Goal: Register for event/course

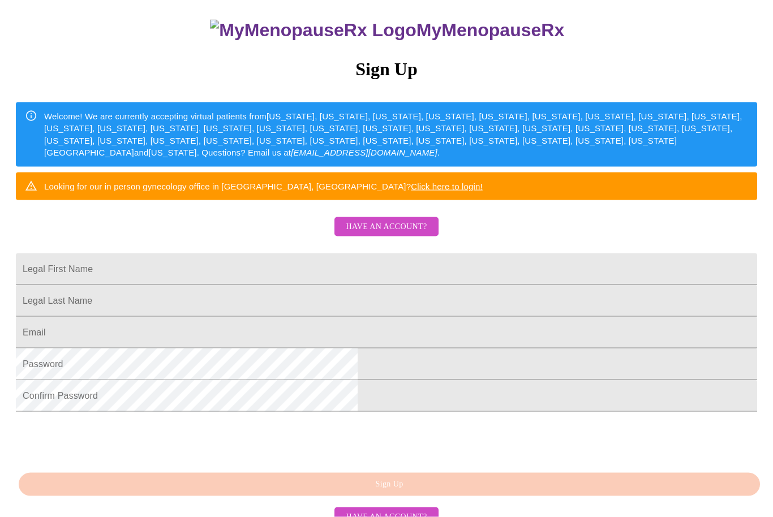
scroll to position [176, 0]
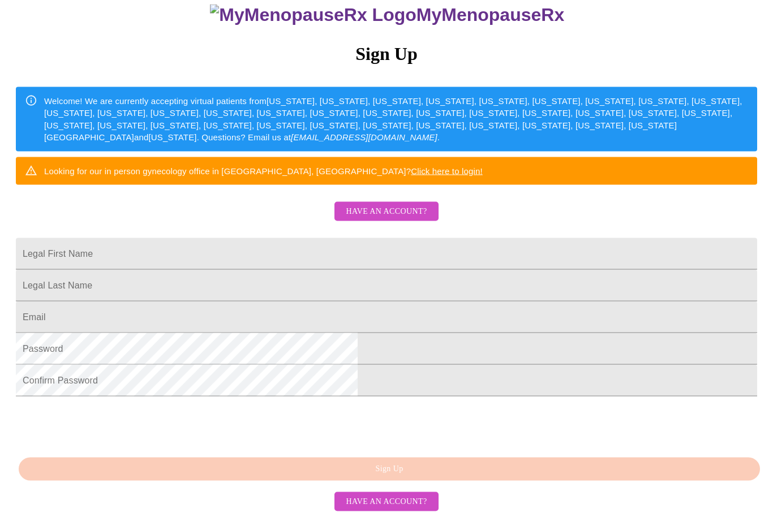
click at [404, 240] on input "Legal First Name" at bounding box center [386, 254] width 741 height 32
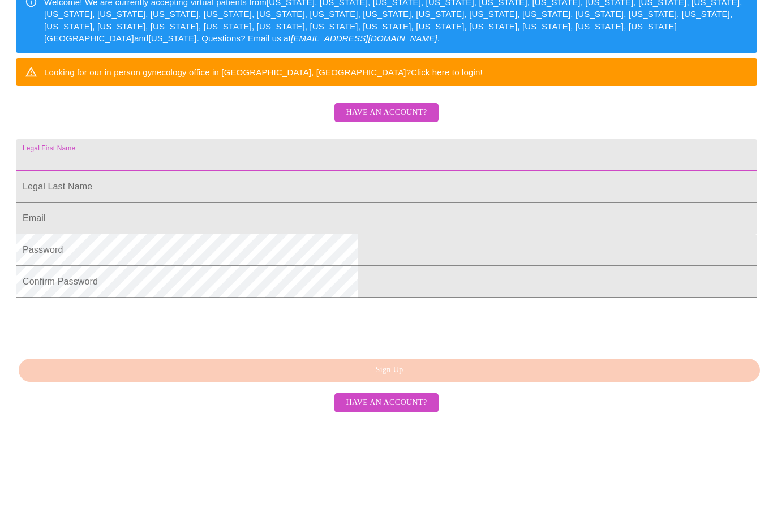
type input "[PERSON_NAME]"
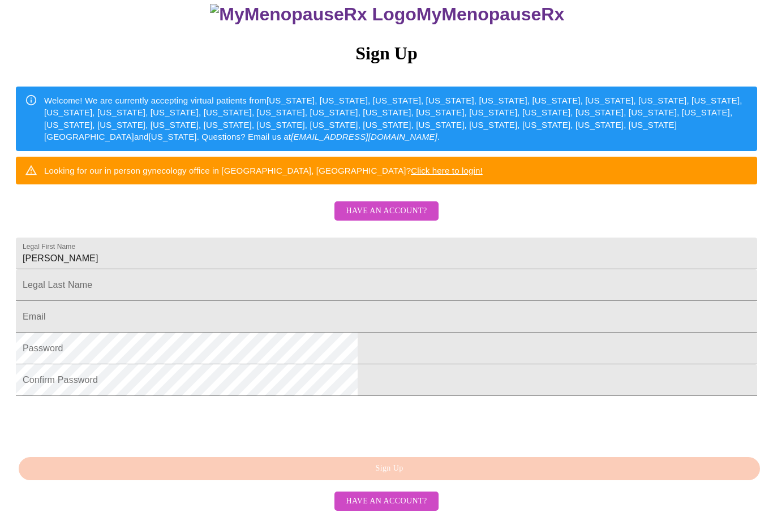
click at [438, 282] on input "Legal First Name" at bounding box center [386, 286] width 741 height 32
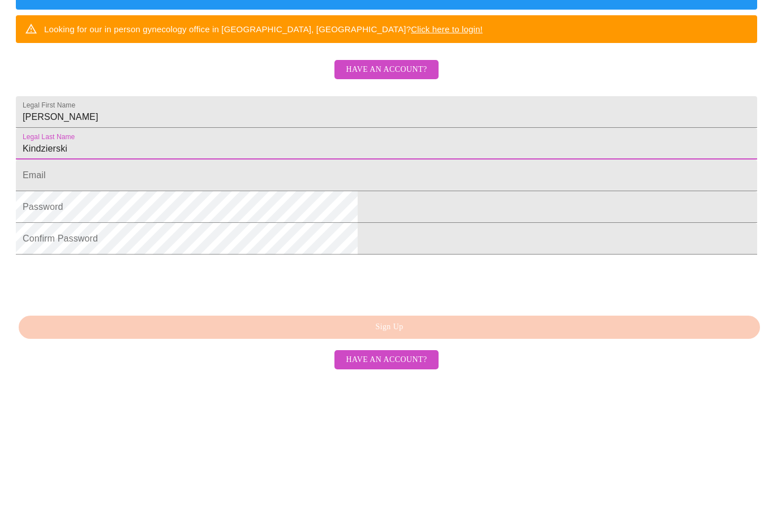
type input "Kindzierski"
click at [384, 302] on input "Legal First Name" at bounding box center [386, 318] width 741 height 32
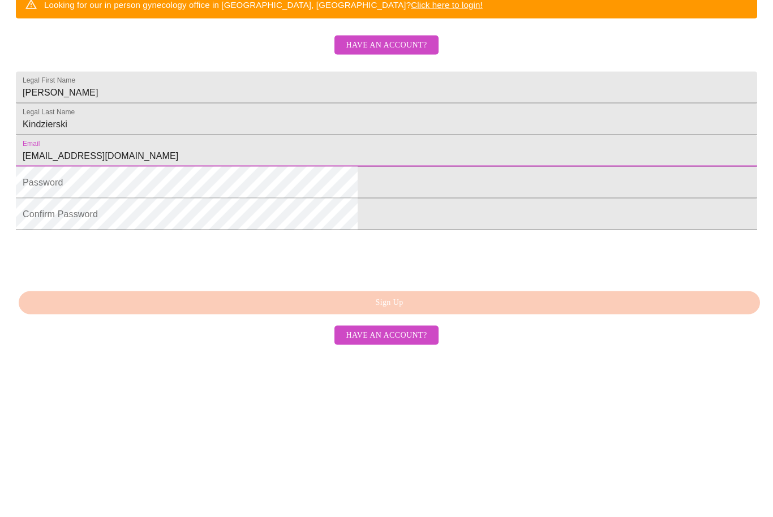
type input "[EMAIL_ADDRESS][DOMAIN_NAME]"
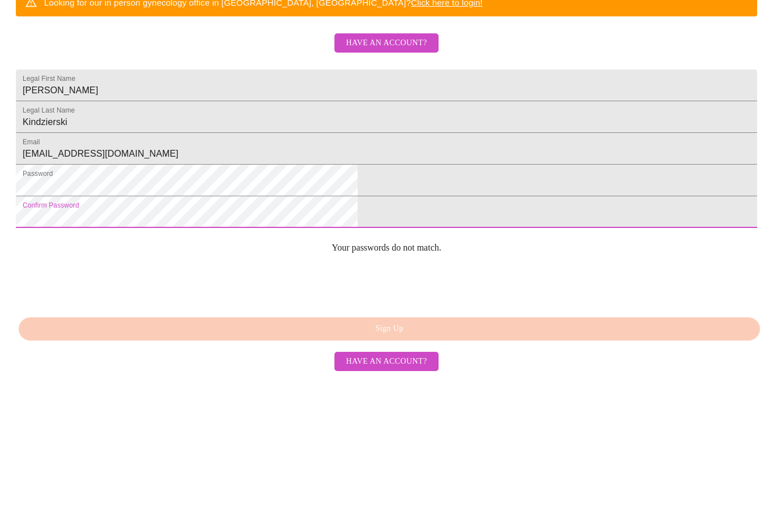
scroll to position [201, 0]
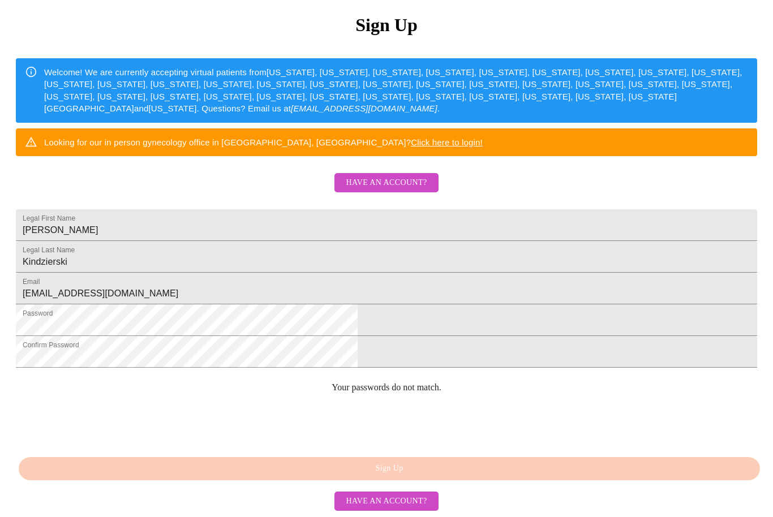
click at [437, 475] on div "MyMenopauseRx Sign Up Welcome! We are currently accepting virtual patients from…" at bounding box center [387, 216] width 764 height 517
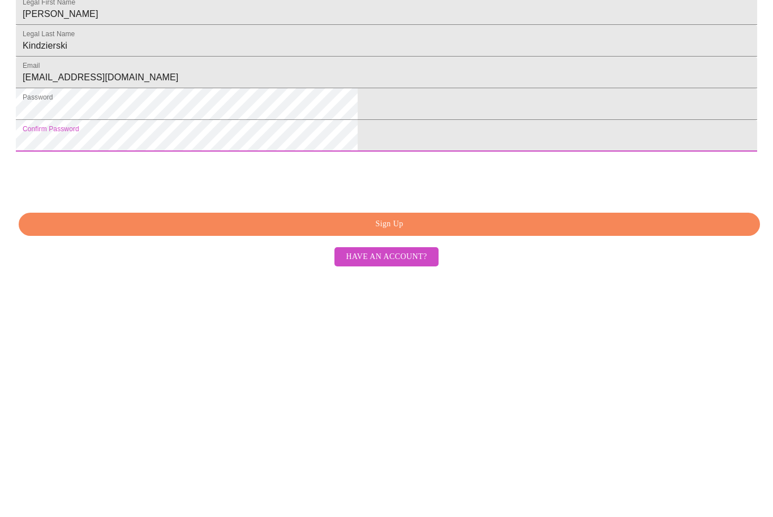
click at [447, 462] on span "Sign Up" at bounding box center [389, 469] width 715 height 14
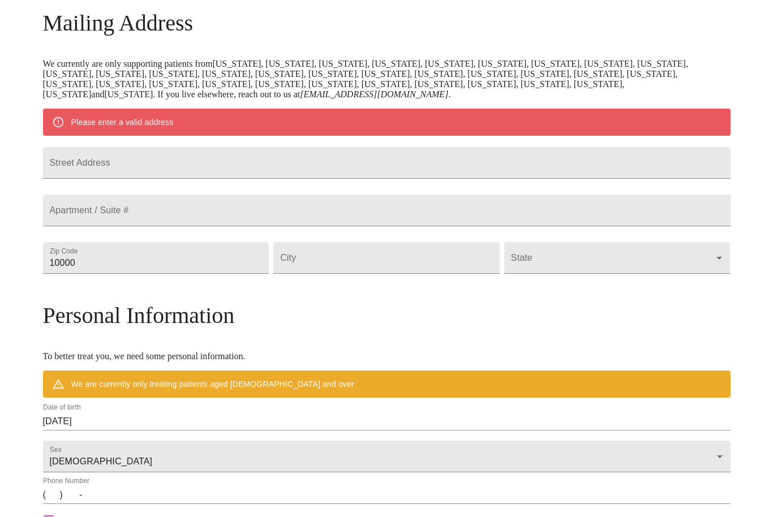
scroll to position [132, 0]
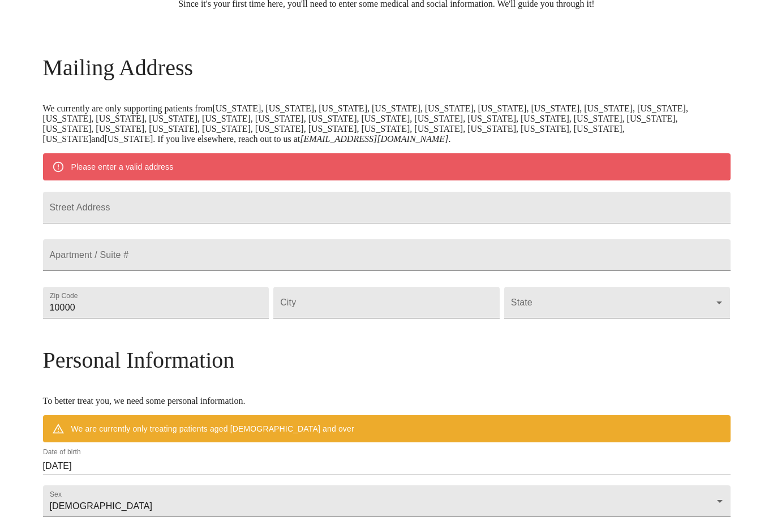
click at [338, 216] on input "Street Address" at bounding box center [386, 208] width 687 height 32
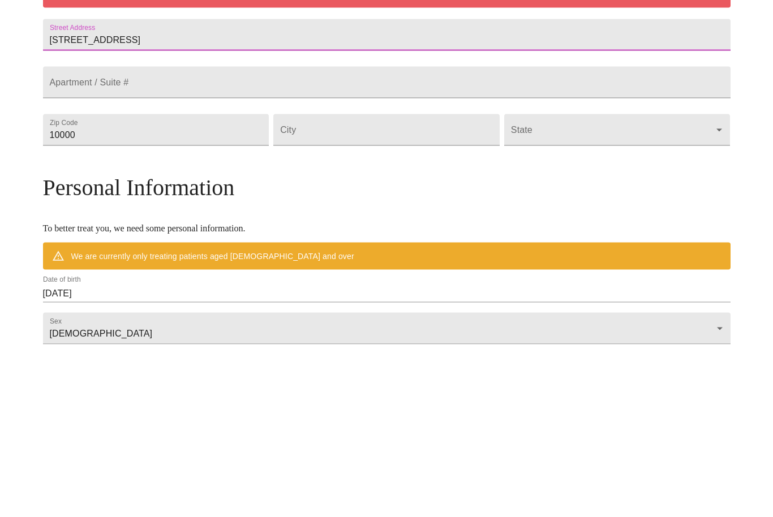
type input "[STREET_ADDRESS]"
click at [221, 287] on input "10000" at bounding box center [156, 303] width 226 height 32
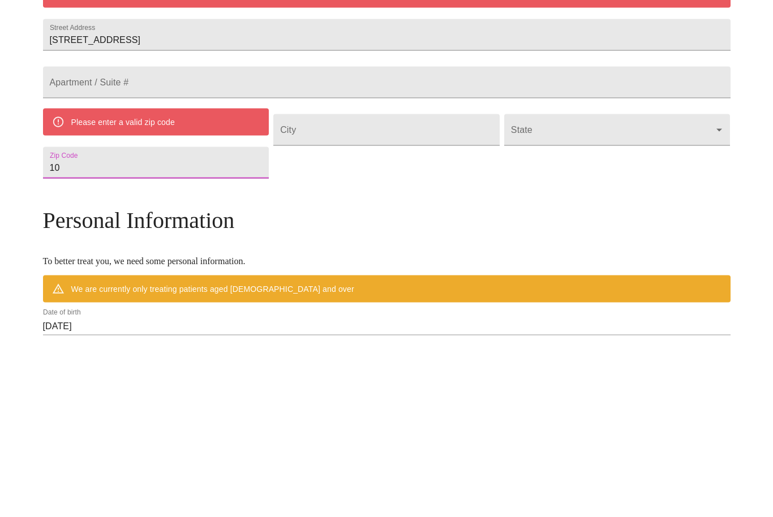
type input "1"
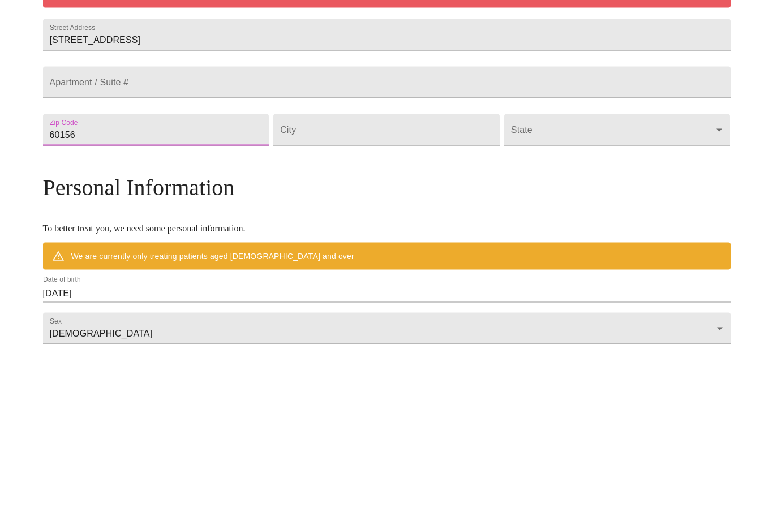
type input "60156"
click at [402, 287] on input "Street Address" at bounding box center [386, 303] width 226 height 32
type input "Lake in the hills"
click at [559, 156] on body "MyMenopauseRx Welcome to MyMenopauseRx Since it's your first time here, you'll …" at bounding box center [387, 318] width 764 height 892
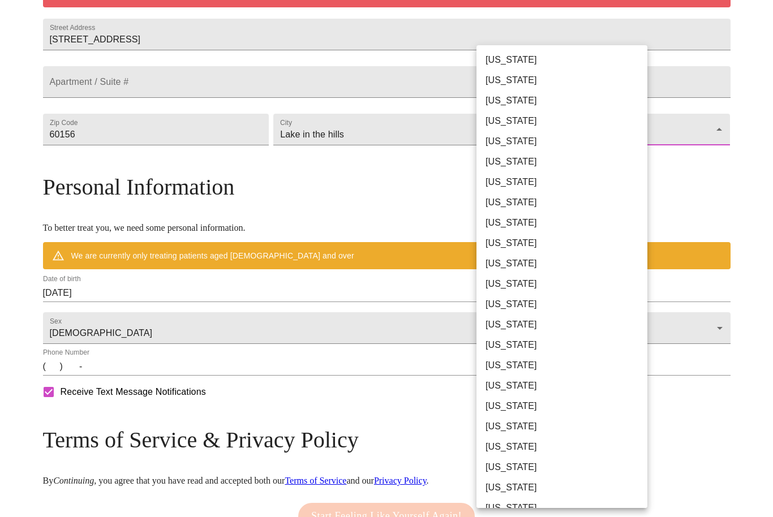
click at [524, 303] on li "[US_STATE]" at bounding box center [561, 304] width 171 height 20
type input "[US_STATE]"
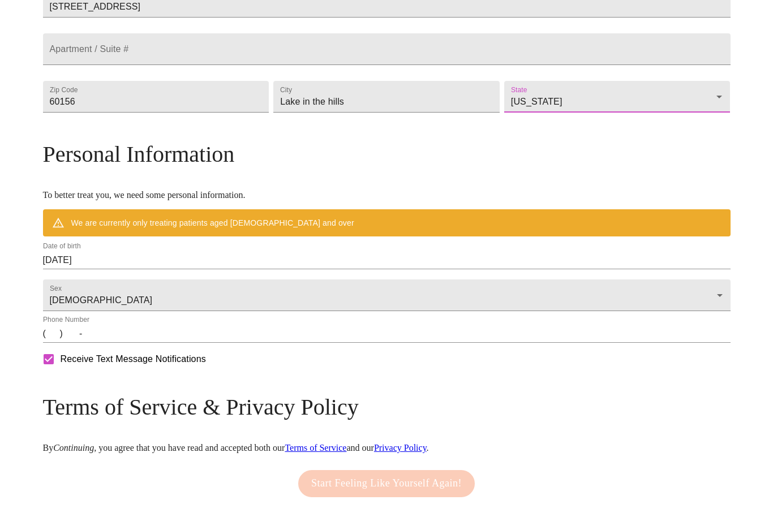
click at [222, 269] on input "[DATE]" at bounding box center [386, 260] width 687 height 18
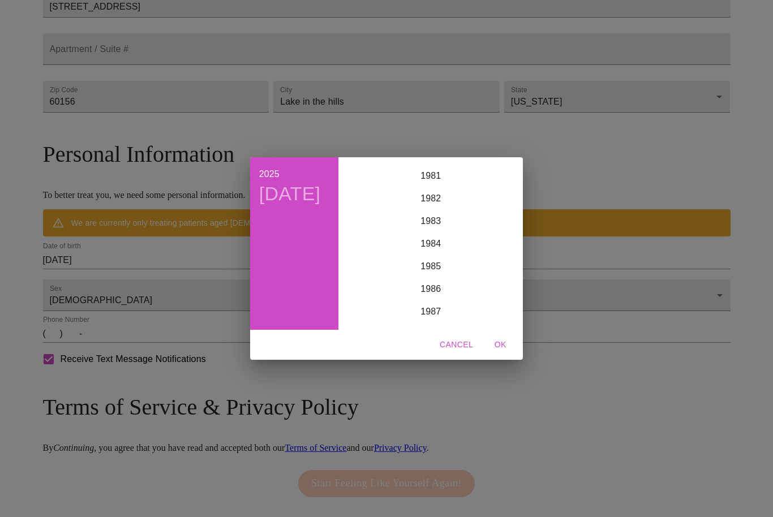
scroll to position [1793, 0]
click at [439, 199] on div "1979" at bounding box center [430, 187] width 175 height 23
click at [438, 240] on div "May" at bounding box center [431, 222] width 58 height 42
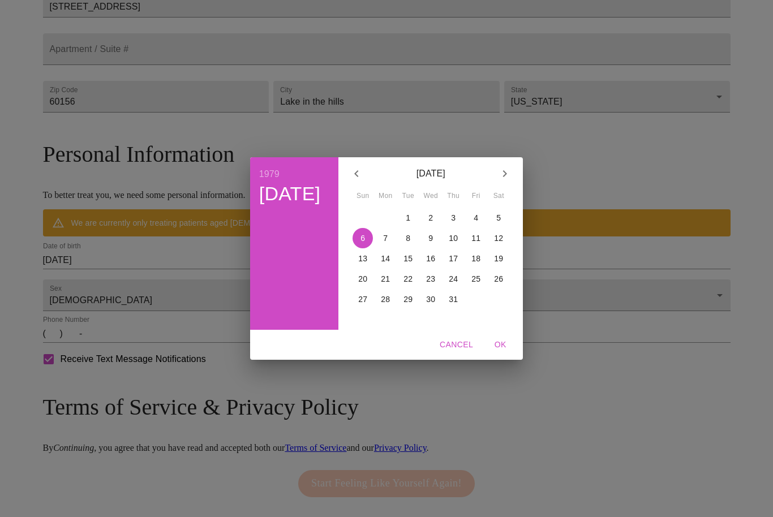
click at [478, 285] on p "25" at bounding box center [475, 278] width 9 height 11
click at [502, 352] on span "OK" at bounding box center [499, 345] width 27 height 14
type input "[DATE]"
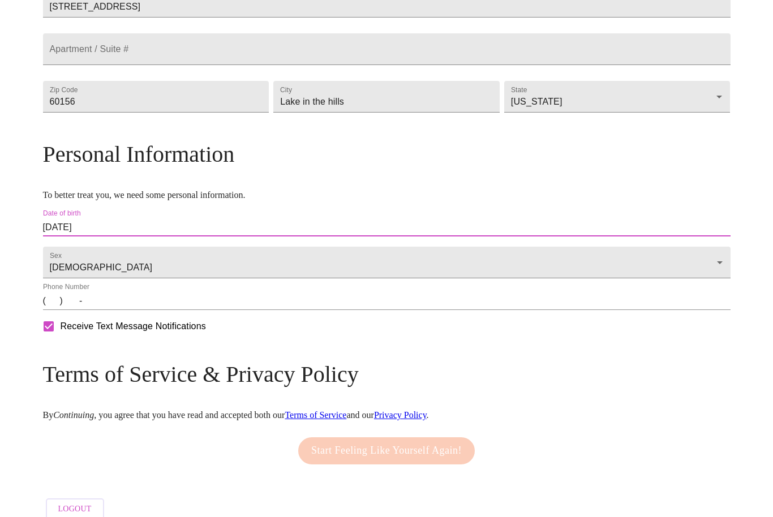
click at [244, 310] on input "(   )    -" at bounding box center [386, 301] width 687 height 18
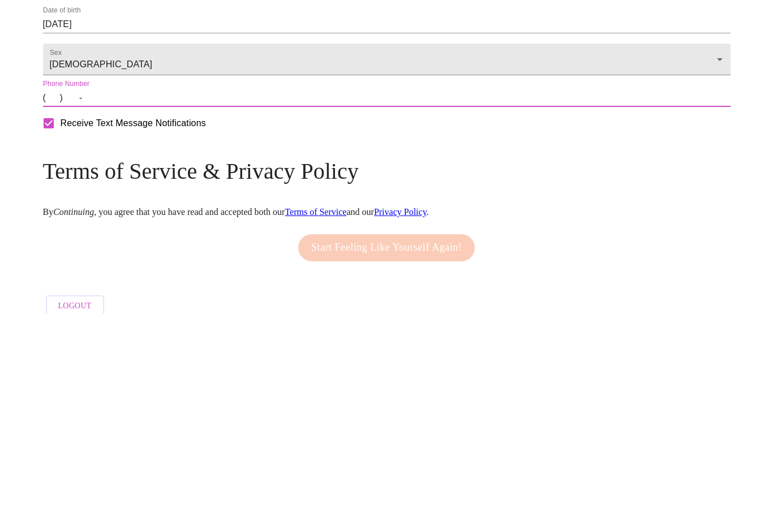
type input "[PHONE_NUMBER]"
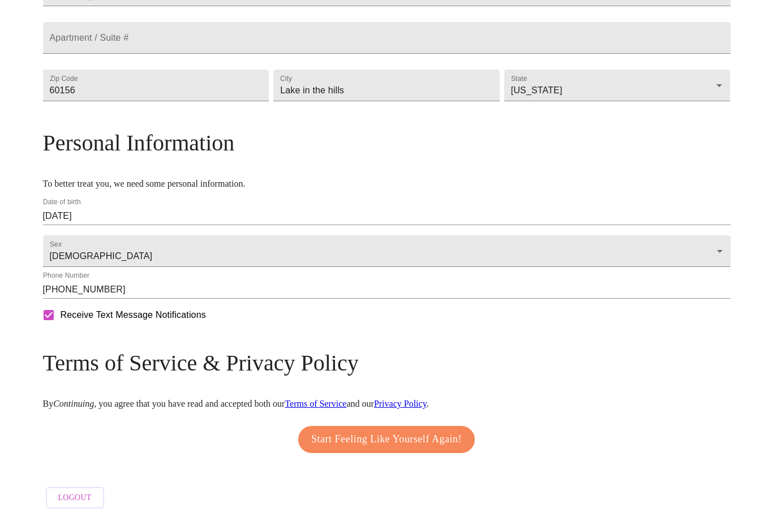
scroll to position [316, 0]
click at [425, 449] on span "Start Feeling Like Yourself Again!" at bounding box center [386, 440] width 150 height 18
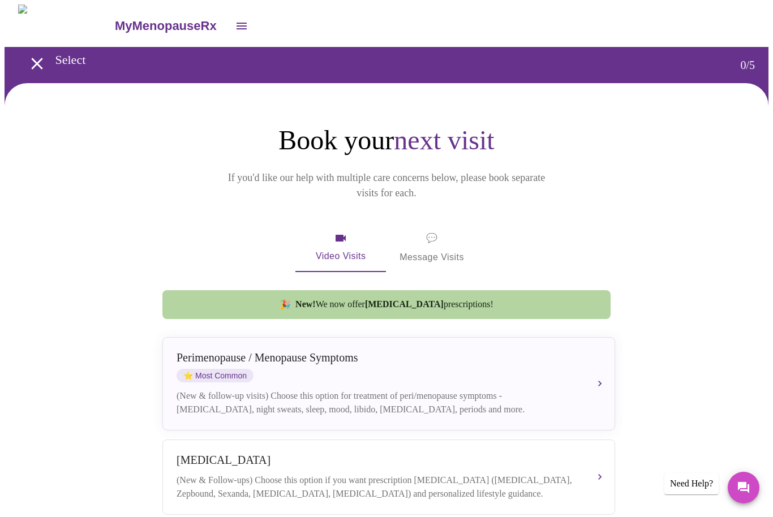
click at [591, 369] on div "[MEDICAL_DATA] / Menopause Symptoms ⭐ Most Common (New & follow-up visits) Choo…" at bounding box center [388, 383] width 424 height 65
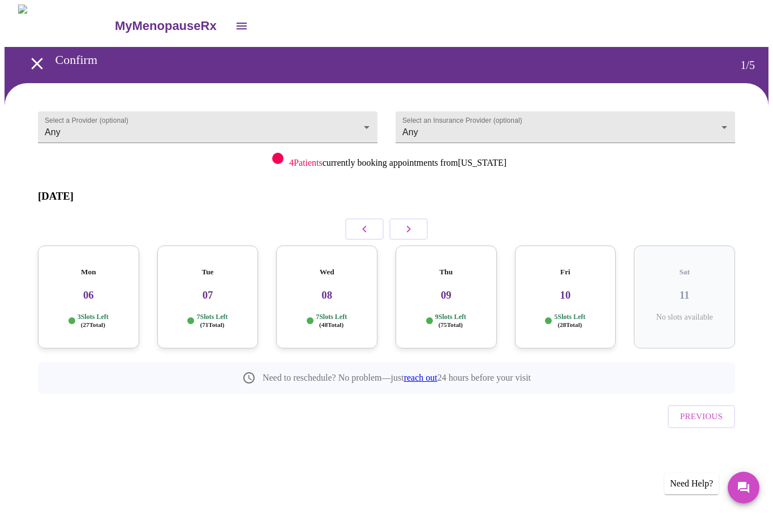
click at [347, 136] on body "MyMenopauseRx Confirm 1 / 5 Select a Provider (optional) Any Any Select an Insu…" at bounding box center [387, 245] width 764 height 480
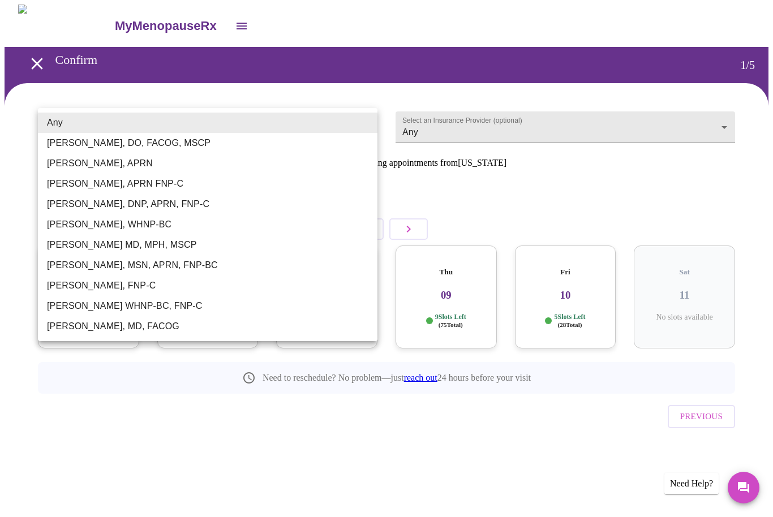
click at [52, 145] on li "[PERSON_NAME], DO, FACOG, MSCP" at bounding box center [207, 143] width 339 height 20
type input "[PERSON_NAME], DO, FACOG, MSCP"
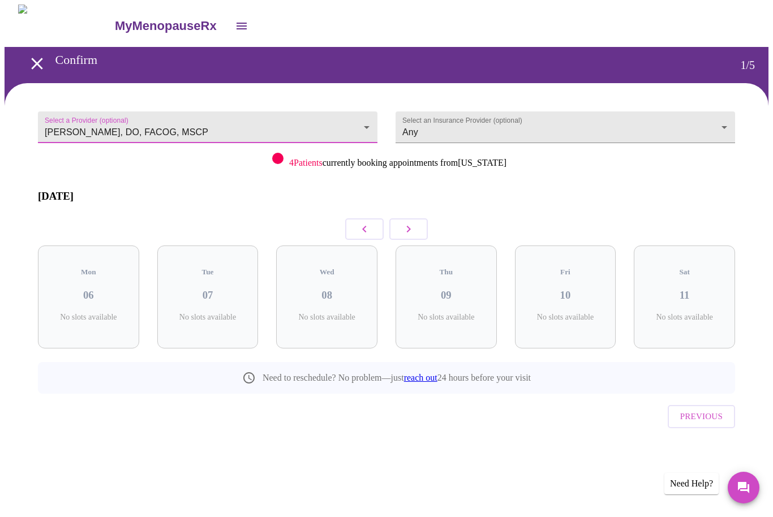
click at [399, 221] on button "button" at bounding box center [408, 228] width 38 height 21
click at [425, 222] on button "button" at bounding box center [408, 228] width 38 height 21
click at [415, 218] on button "button" at bounding box center [408, 228] width 38 height 21
click at [414, 222] on icon "button" at bounding box center [409, 229] width 14 height 14
click at [408, 218] on button "button" at bounding box center [408, 228] width 38 height 21
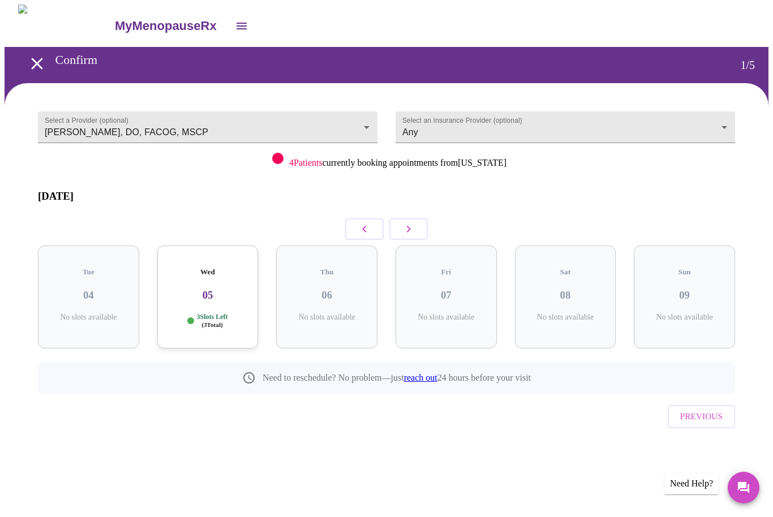
click at [356, 218] on button "button" at bounding box center [364, 228] width 38 height 21
click at [678, 290] on div "Mon 03 4 Slots Left ( 8 Total)" at bounding box center [684, 297] width 101 height 103
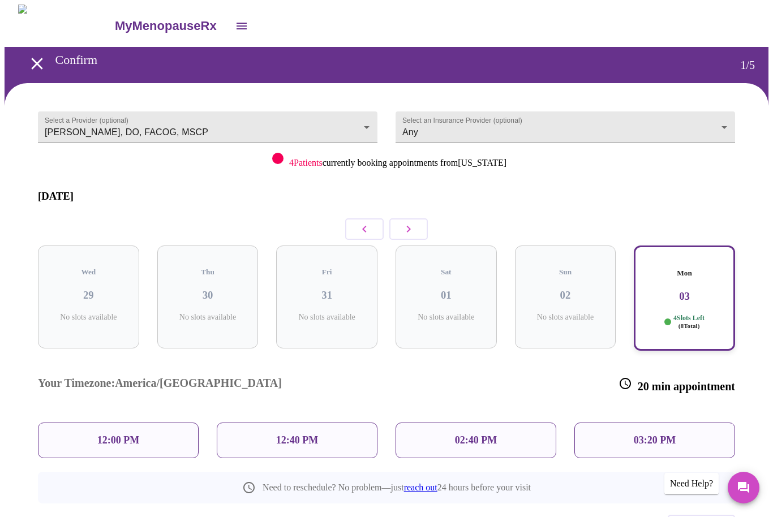
click at [423, 223] on button "button" at bounding box center [408, 228] width 38 height 21
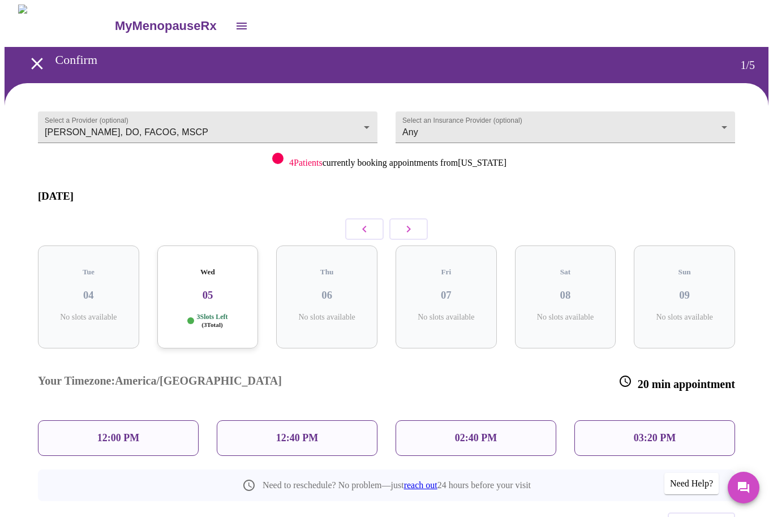
click at [360, 224] on icon "button" at bounding box center [365, 229] width 14 height 14
